Goal: Entertainment & Leisure: Consume media (video, audio)

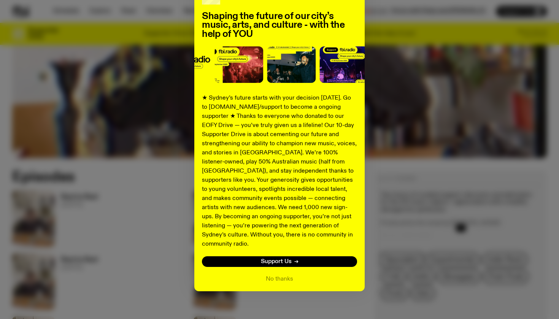
scroll to position [57, 0]
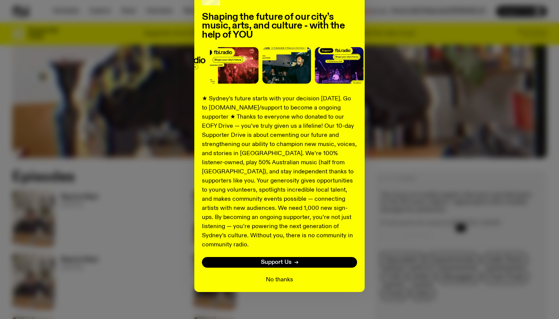
click at [277, 275] on button "No thanks" at bounding box center [279, 279] width 27 height 9
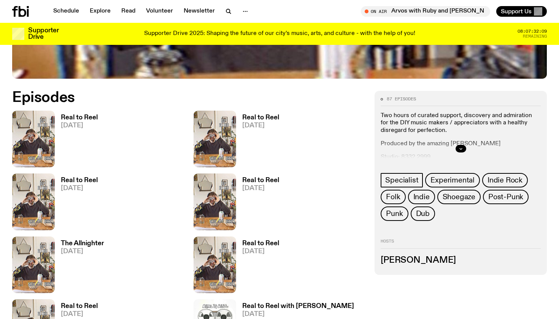
scroll to position [331, 0]
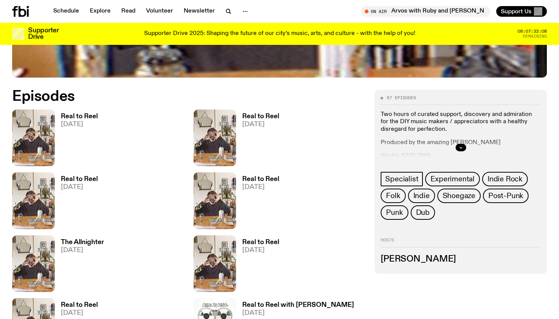
click at [84, 117] on h3 "Real to Reel" at bounding box center [79, 116] width 37 height 6
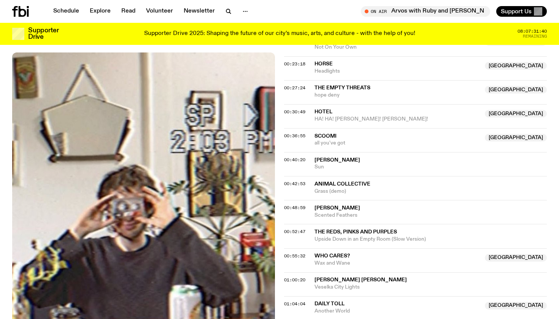
scroll to position [321, 0]
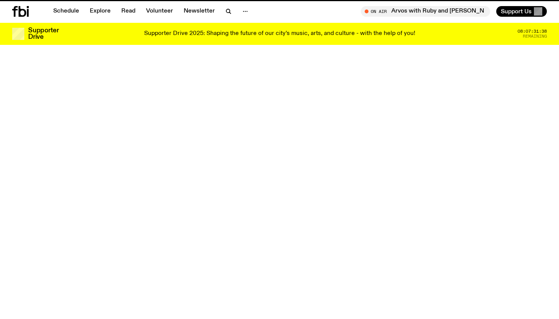
scroll to position [331, 0]
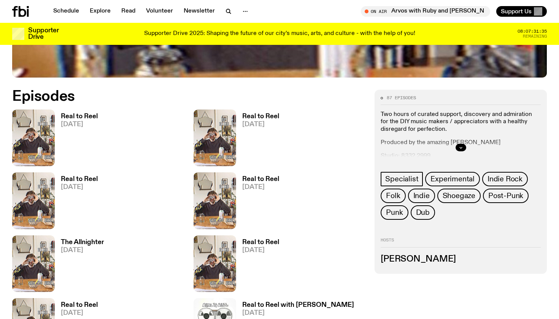
click at [259, 116] on h3 "Real to Reel" at bounding box center [260, 116] width 37 height 6
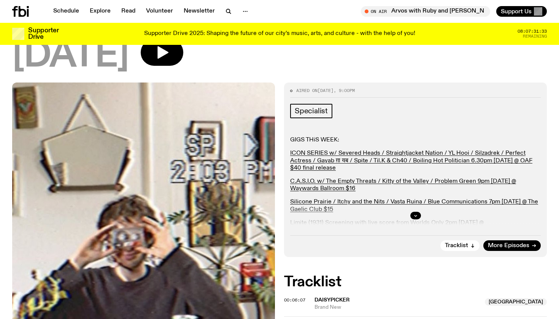
scroll to position [64, 0]
click at [415, 218] on button "button" at bounding box center [415, 216] width 11 height 8
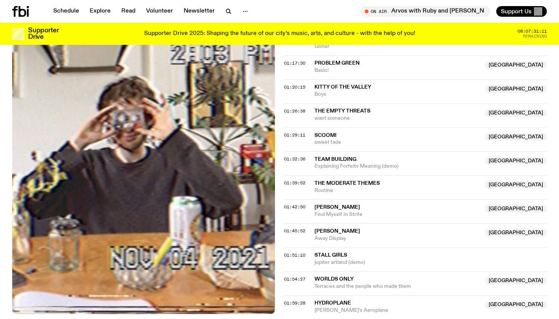
scroll to position [683, 0]
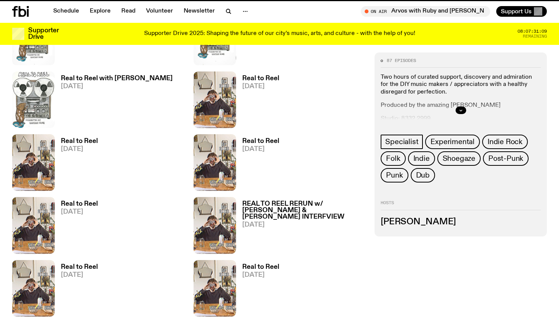
scroll to position [331, 0]
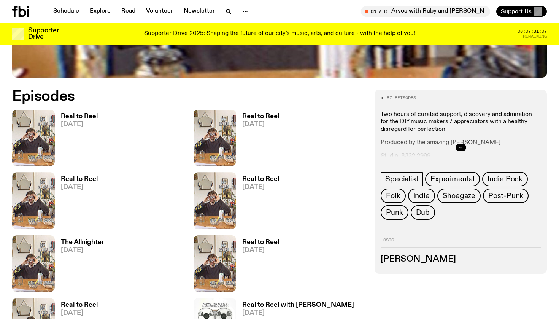
click at [88, 179] on h3 "Real to Reel" at bounding box center [79, 179] width 37 height 6
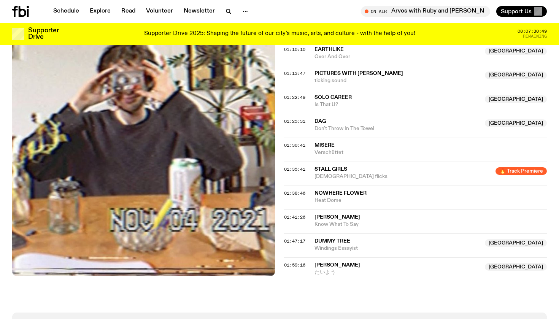
scroll to position [672, 0]
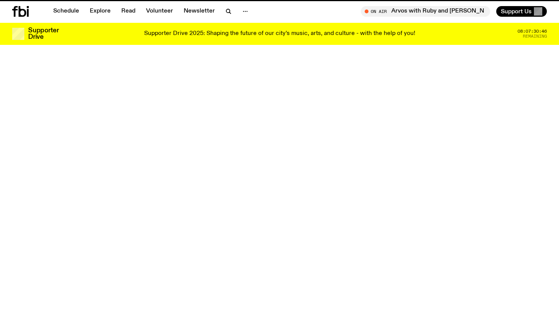
scroll to position [331, 0]
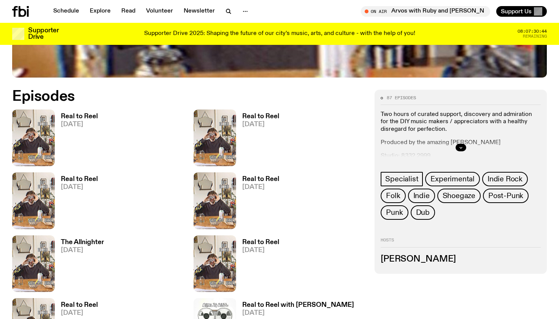
click at [258, 181] on h3 "Real to Reel" at bounding box center [260, 179] width 37 height 6
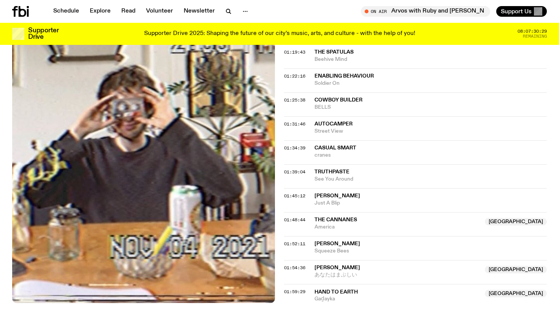
scroll to position [712, 0]
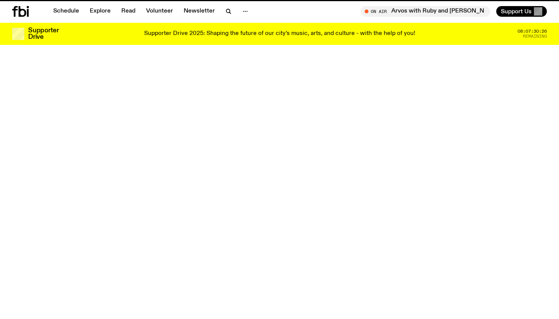
scroll to position [331, 0]
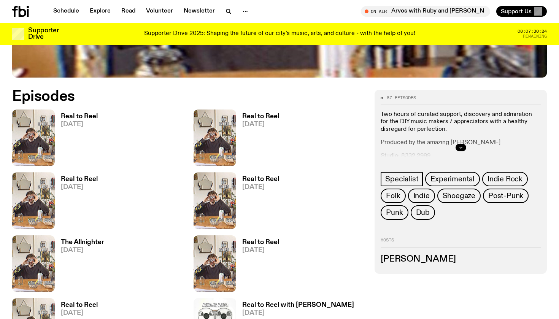
click at [93, 242] on h3 "The Allnighter" at bounding box center [82, 242] width 43 height 6
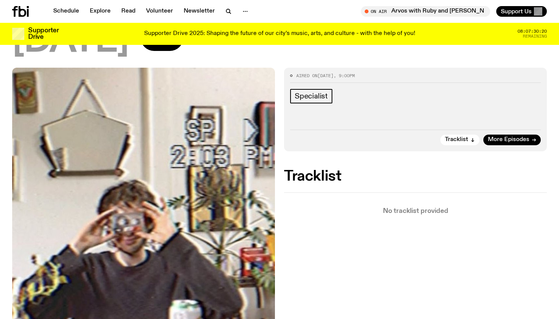
scroll to position [108, 0]
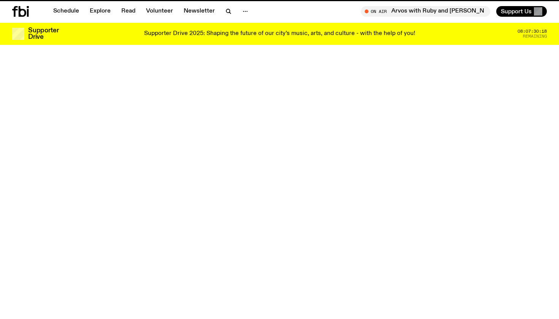
scroll to position [331, 0]
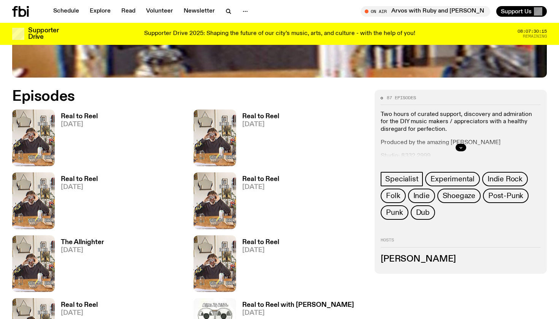
click at [268, 243] on h3 "Real to Reel" at bounding box center [260, 242] width 37 height 6
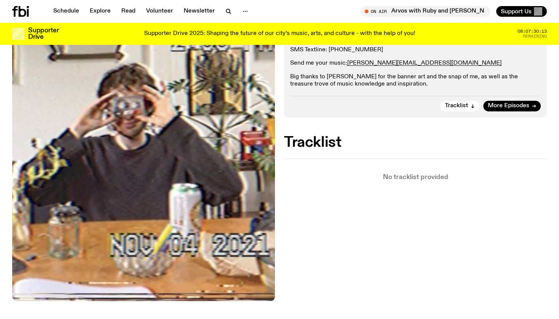
scroll to position [200, 0]
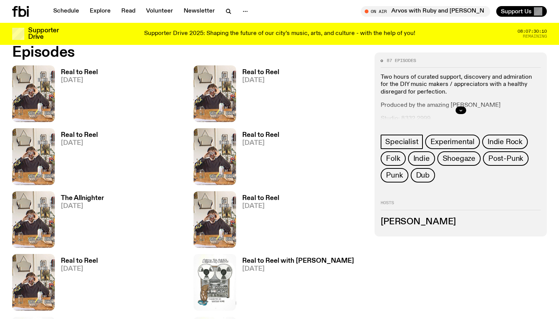
scroll to position [389, 0]
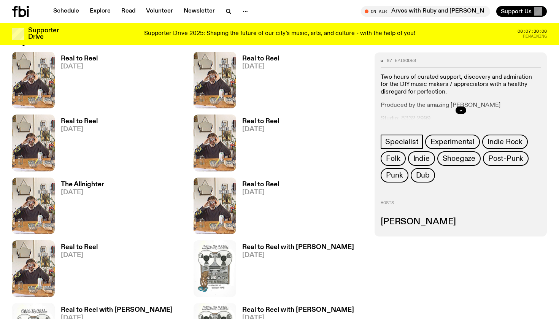
click at [89, 247] on h3 "Real to Reel" at bounding box center [79, 247] width 37 height 6
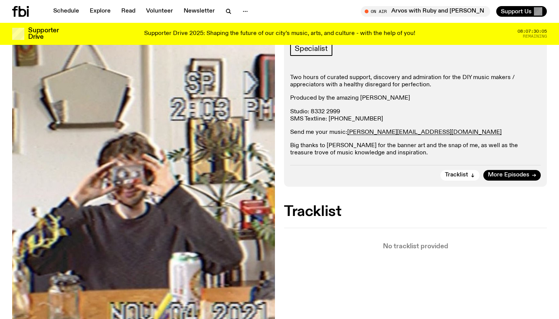
scroll to position [127, 0]
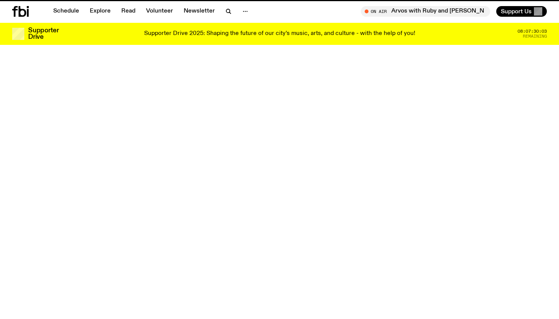
scroll to position [389, 0]
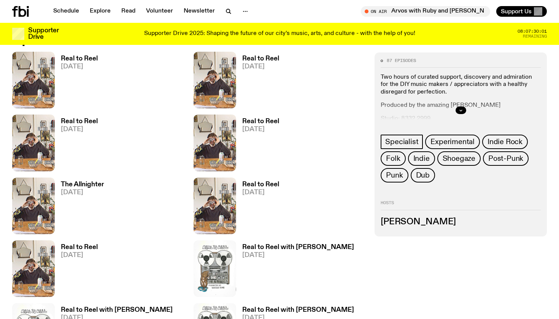
click at [292, 246] on h3 "Real to Reel with [PERSON_NAME]" at bounding box center [298, 247] width 112 height 6
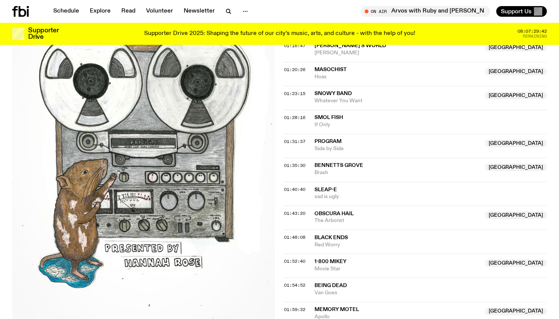
scroll to position [808, 0]
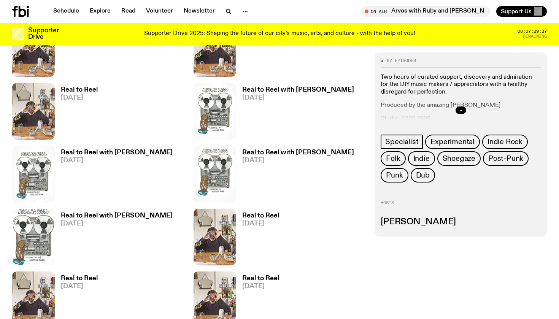
scroll to position [549, 0]
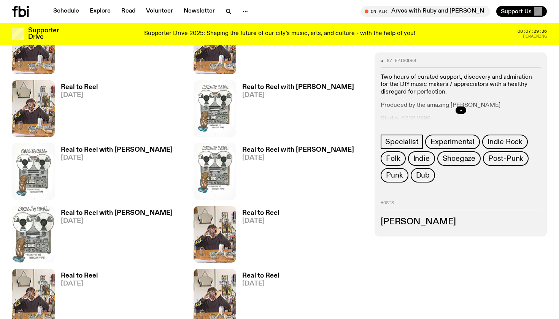
click at [114, 150] on h3 "Real to Reel with [PERSON_NAME]" at bounding box center [117, 150] width 112 height 6
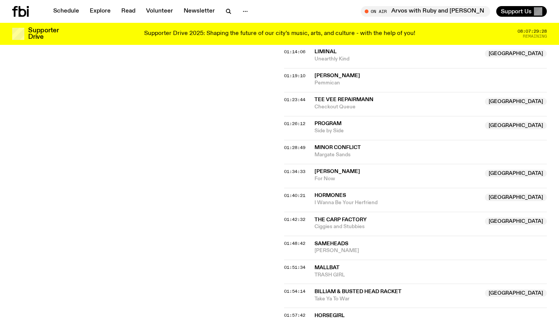
scroll to position [758, 0]
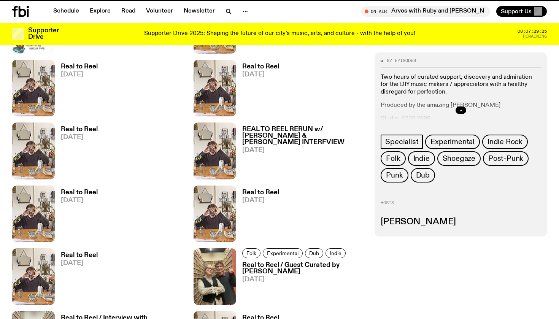
scroll to position [549, 0]
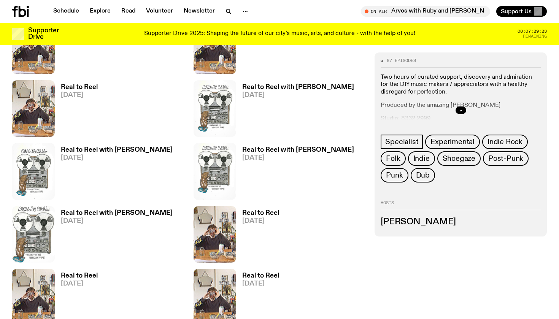
click at [293, 151] on h3 "Real to Reel with [PERSON_NAME]" at bounding box center [298, 150] width 112 height 6
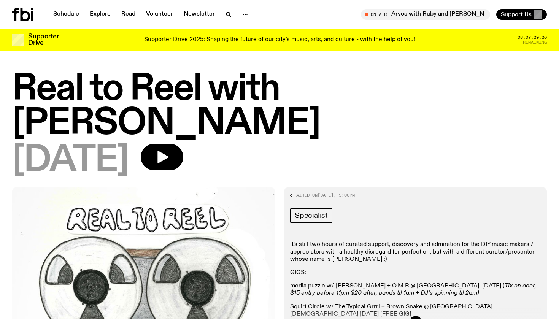
click at [418, 316] on button "button" at bounding box center [415, 320] width 11 height 8
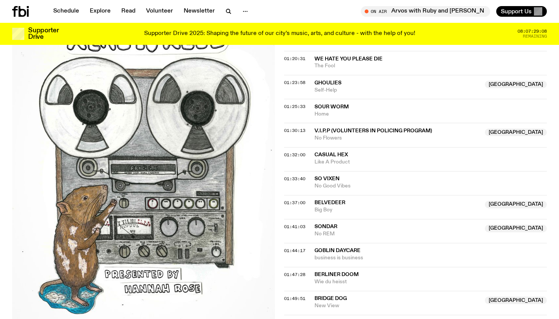
scroll to position [848, 0]
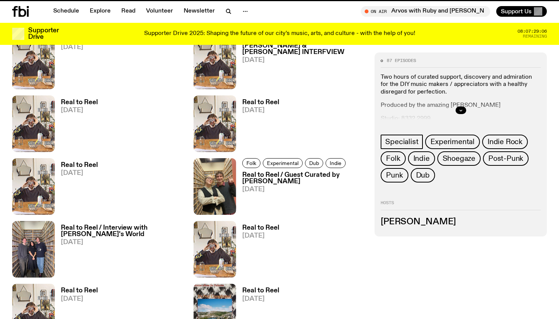
scroll to position [549, 0]
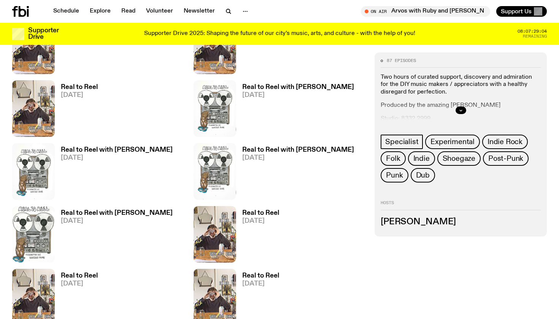
click at [122, 212] on h3 "Real to Reel with [PERSON_NAME]" at bounding box center [117, 213] width 112 height 6
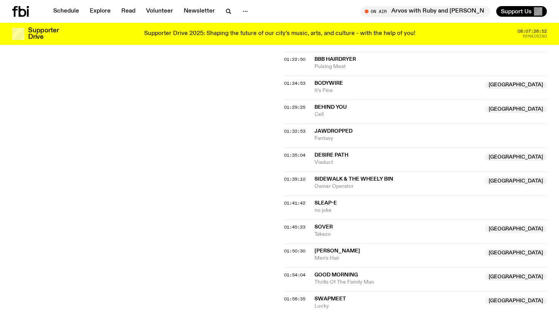
scroll to position [857, 0]
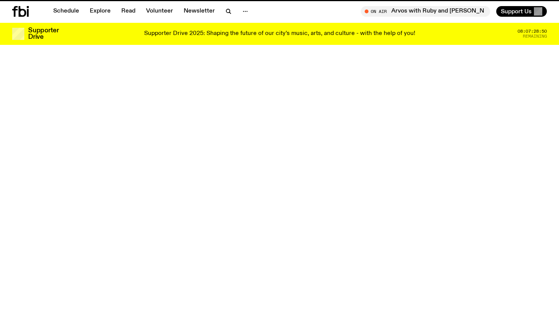
scroll to position [549, 0]
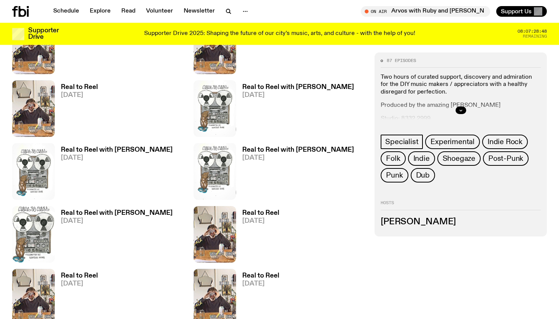
click at [268, 212] on h3 "Real to Reel" at bounding box center [260, 213] width 37 height 6
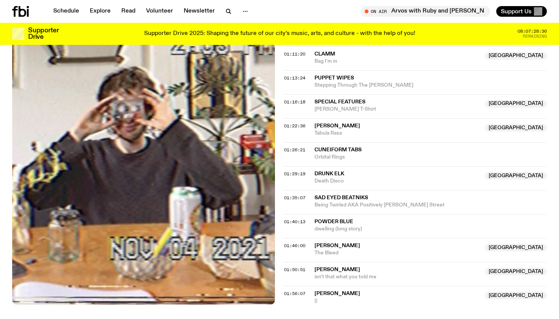
scroll to position [637, 0]
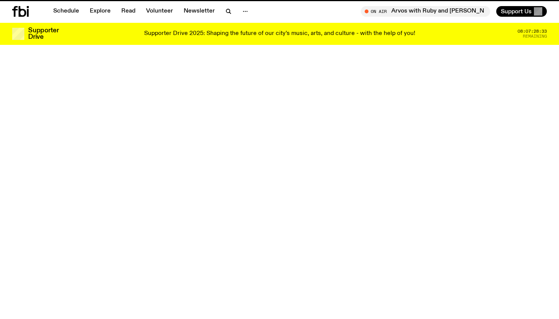
scroll to position [549, 0]
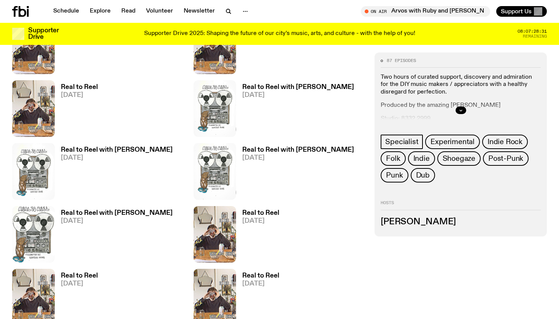
click at [93, 273] on h3 "Real to Reel" at bounding box center [79, 275] width 37 height 6
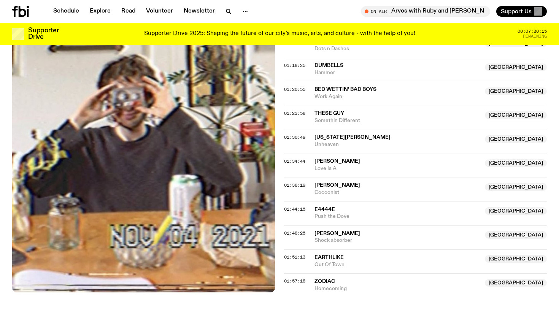
scroll to position [669, 0]
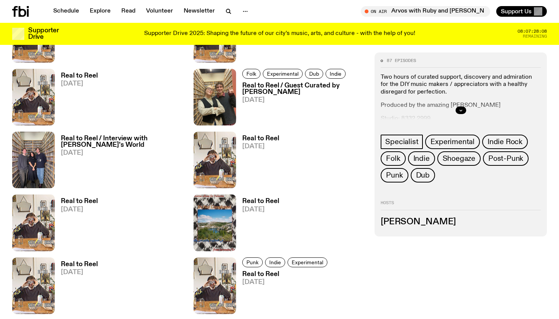
scroll to position [933, 0]
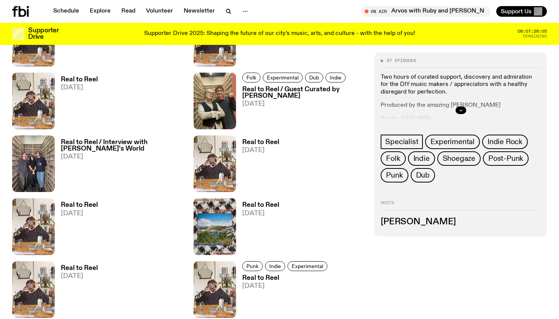
click at [261, 95] on h3 "Real to Reel / Guest Curated by [PERSON_NAME]" at bounding box center [304, 92] width 124 height 13
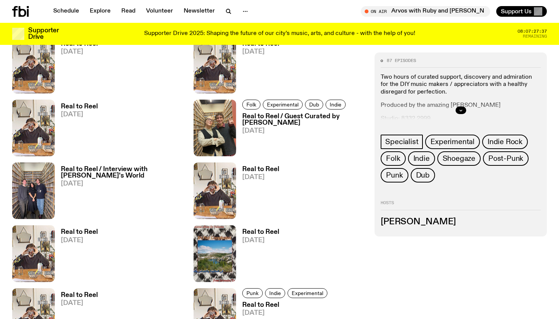
scroll to position [888, 0]
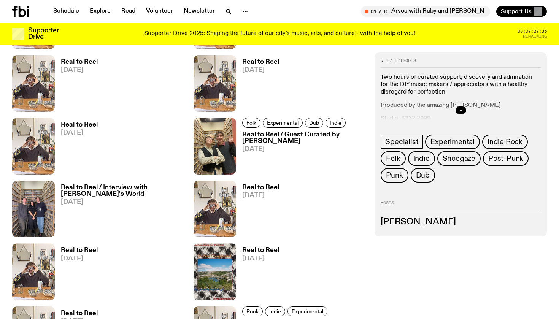
click at [108, 188] on h3 "Real to Reel / Interview with [PERSON_NAME]'s World" at bounding box center [123, 190] width 124 height 13
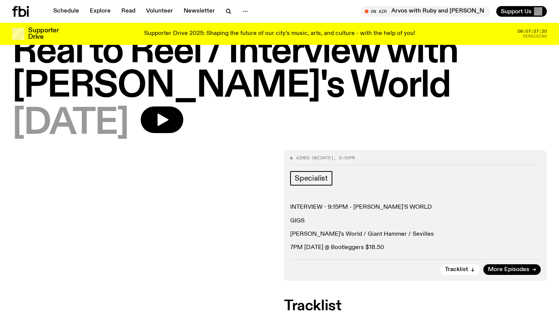
scroll to position [14, 0]
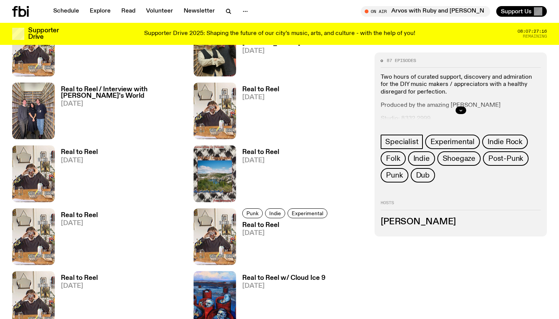
scroll to position [987, 0]
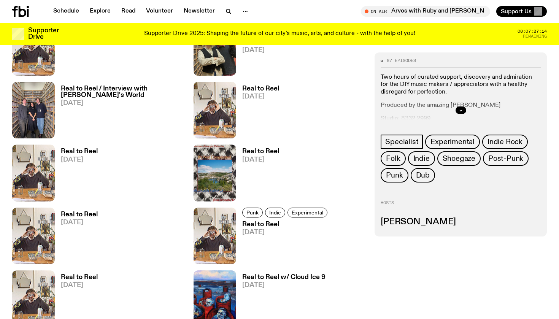
click at [252, 150] on h3 "Real to Reel" at bounding box center [260, 151] width 37 height 6
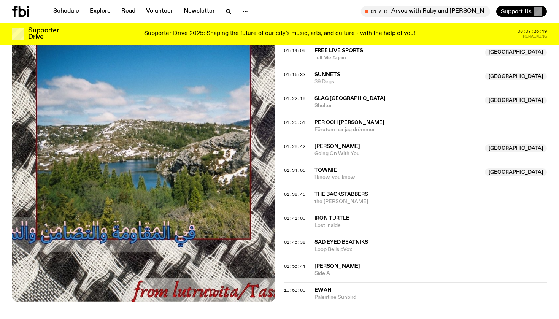
scroll to position [635, 0]
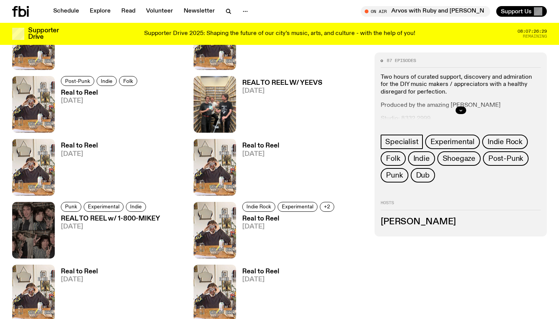
scroll to position [1559, 0]
click at [98, 219] on h3 "REAL TO REEL w/ 1-800-MIKEY" at bounding box center [110, 218] width 99 height 6
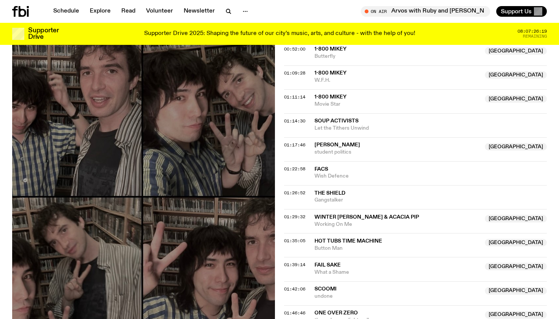
scroll to position [596, 0]
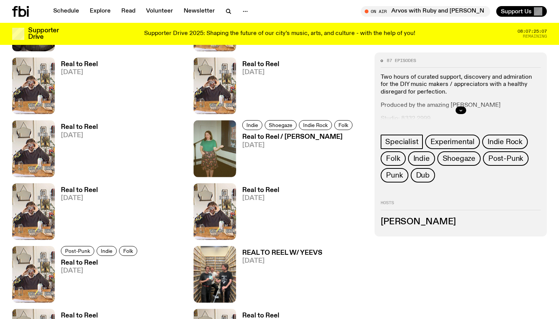
scroll to position [1385, 0]
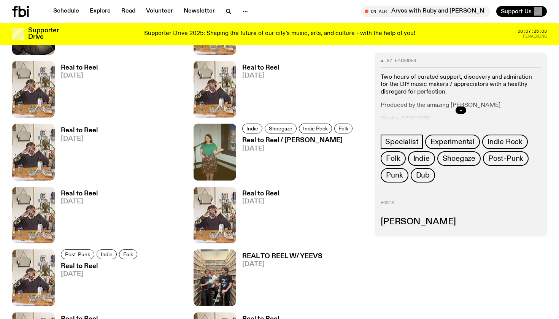
click at [308, 141] on h3 "Real to Reel / [PERSON_NAME]" at bounding box center [298, 140] width 112 height 6
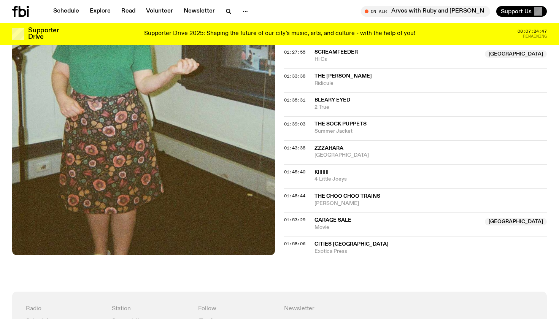
scroll to position [795, 0]
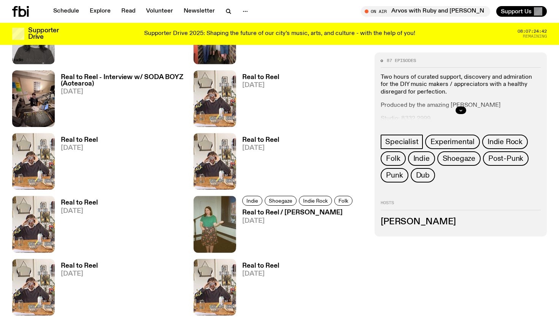
scroll to position [1292, 0]
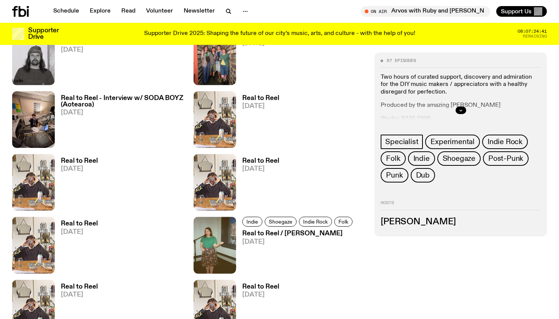
click at [79, 160] on h3 "Real to Reel" at bounding box center [79, 161] width 37 height 6
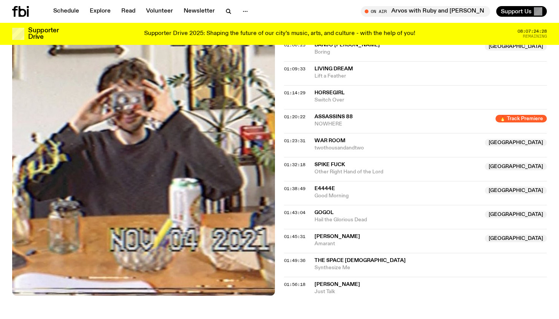
scroll to position [672, 0]
